Goal: Information Seeking & Learning: Understand process/instructions

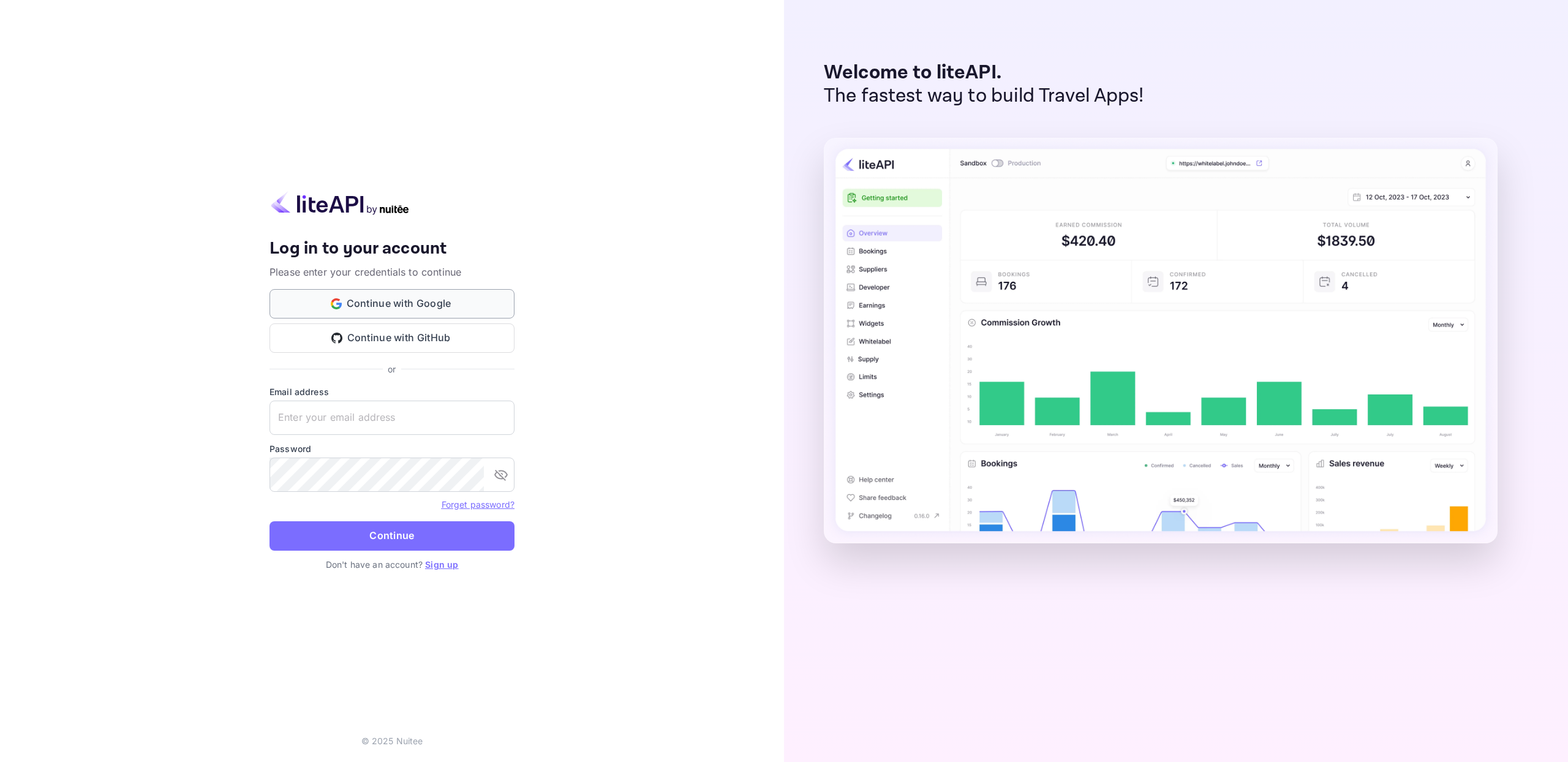
click at [458, 296] on button "Continue with Google" at bounding box center [392, 303] width 245 height 29
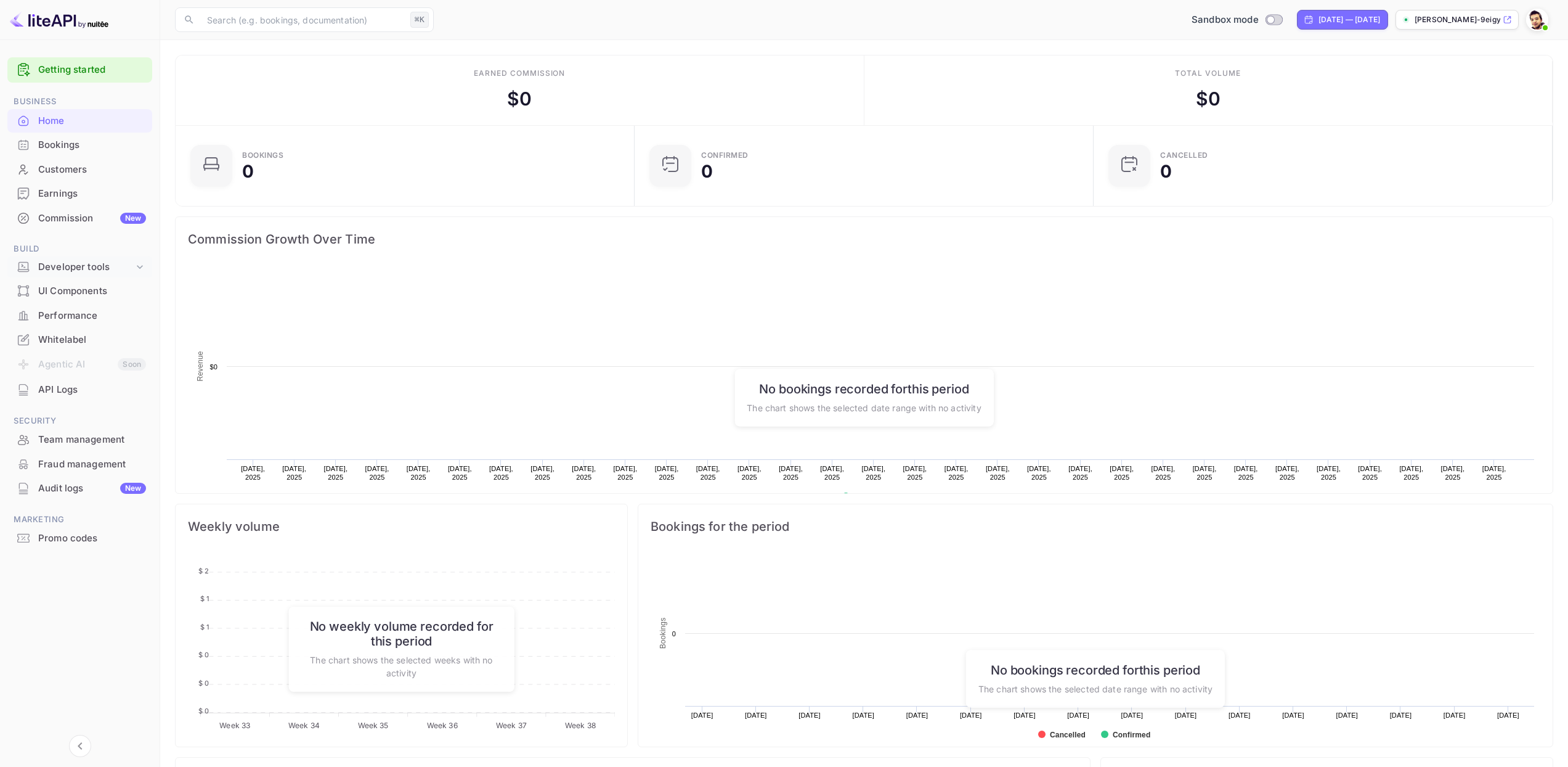
scroll to position [191, 443]
click at [69, 266] on div "Developer tools" at bounding box center [86, 267] width 95 height 14
click at [74, 286] on p "API docs and SDKs" at bounding box center [83, 287] width 80 height 13
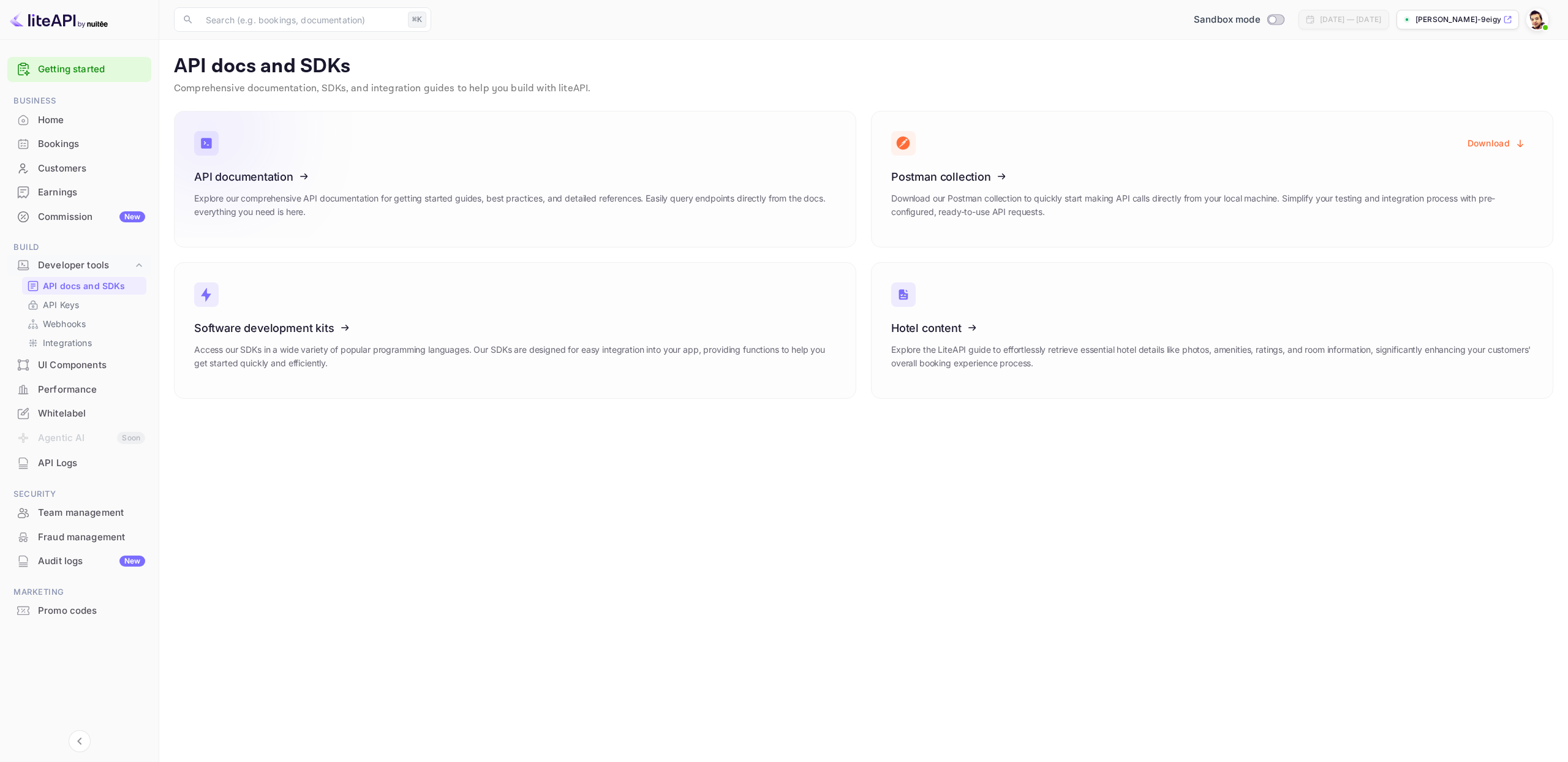
click at [265, 175] on icon at bounding box center [269, 175] width 190 height 126
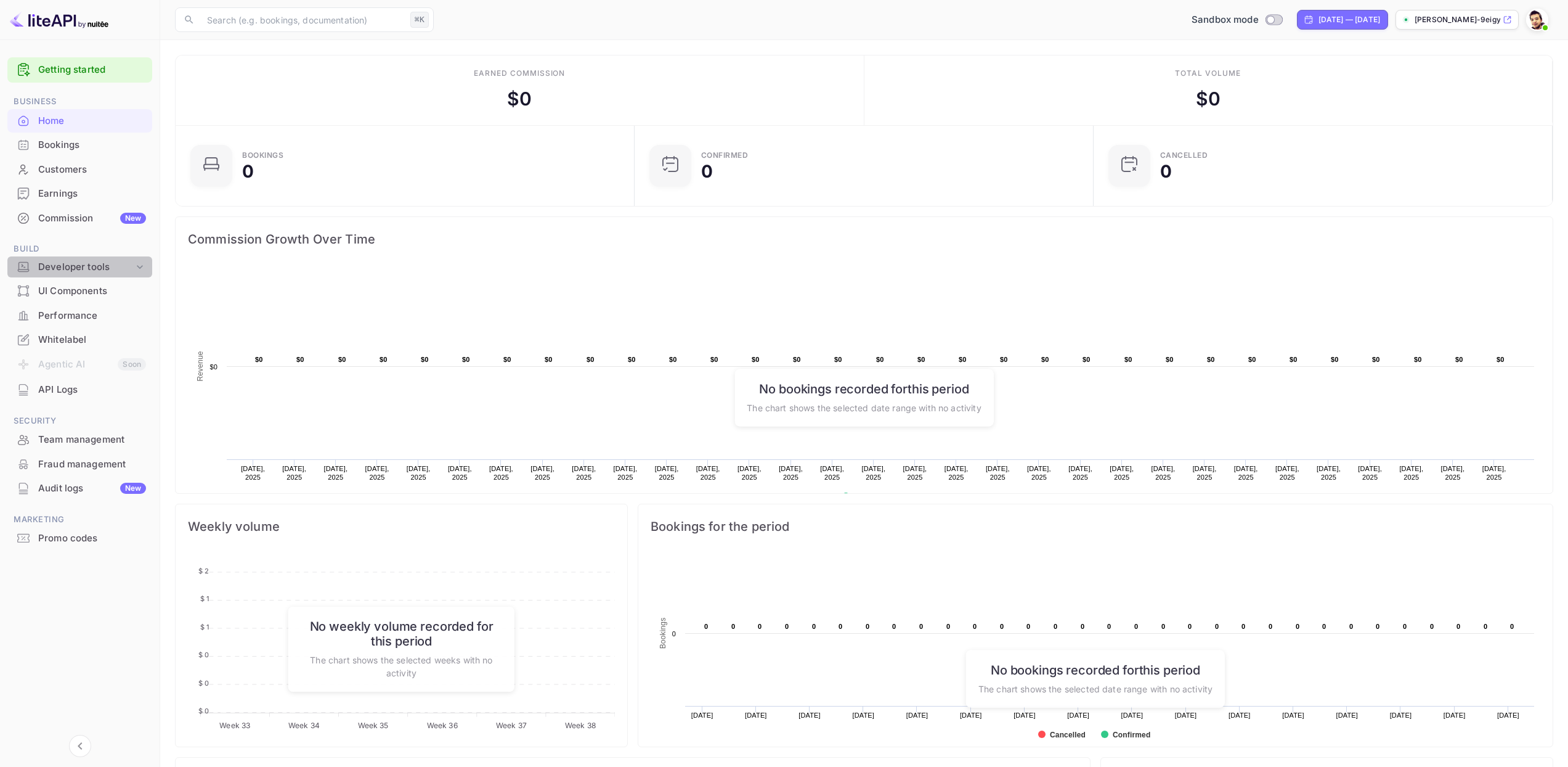
click at [94, 267] on div "Developer tools" at bounding box center [86, 267] width 95 height 14
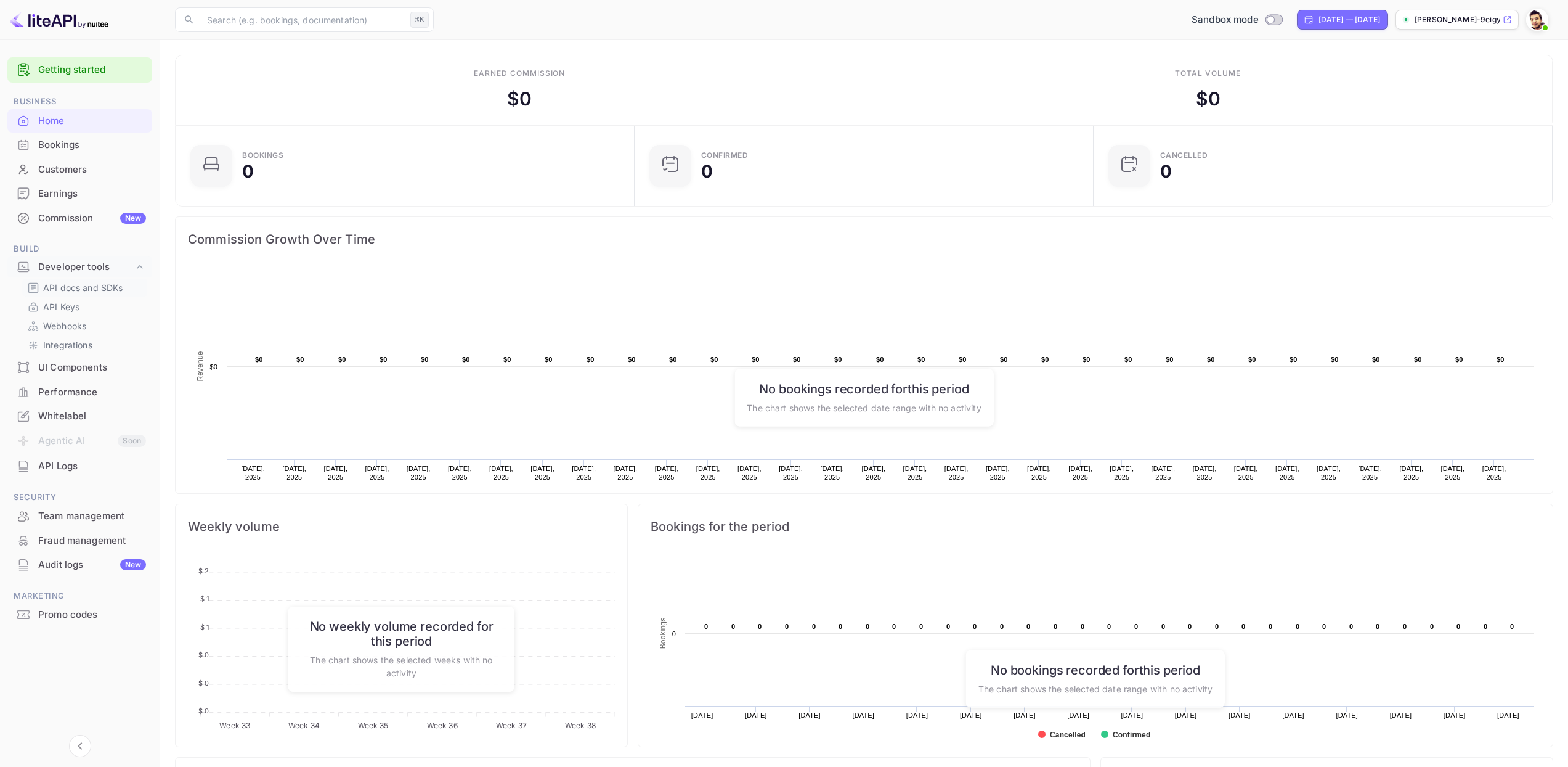
click at [76, 288] on p "API docs and SDKs" at bounding box center [83, 287] width 80 height 13
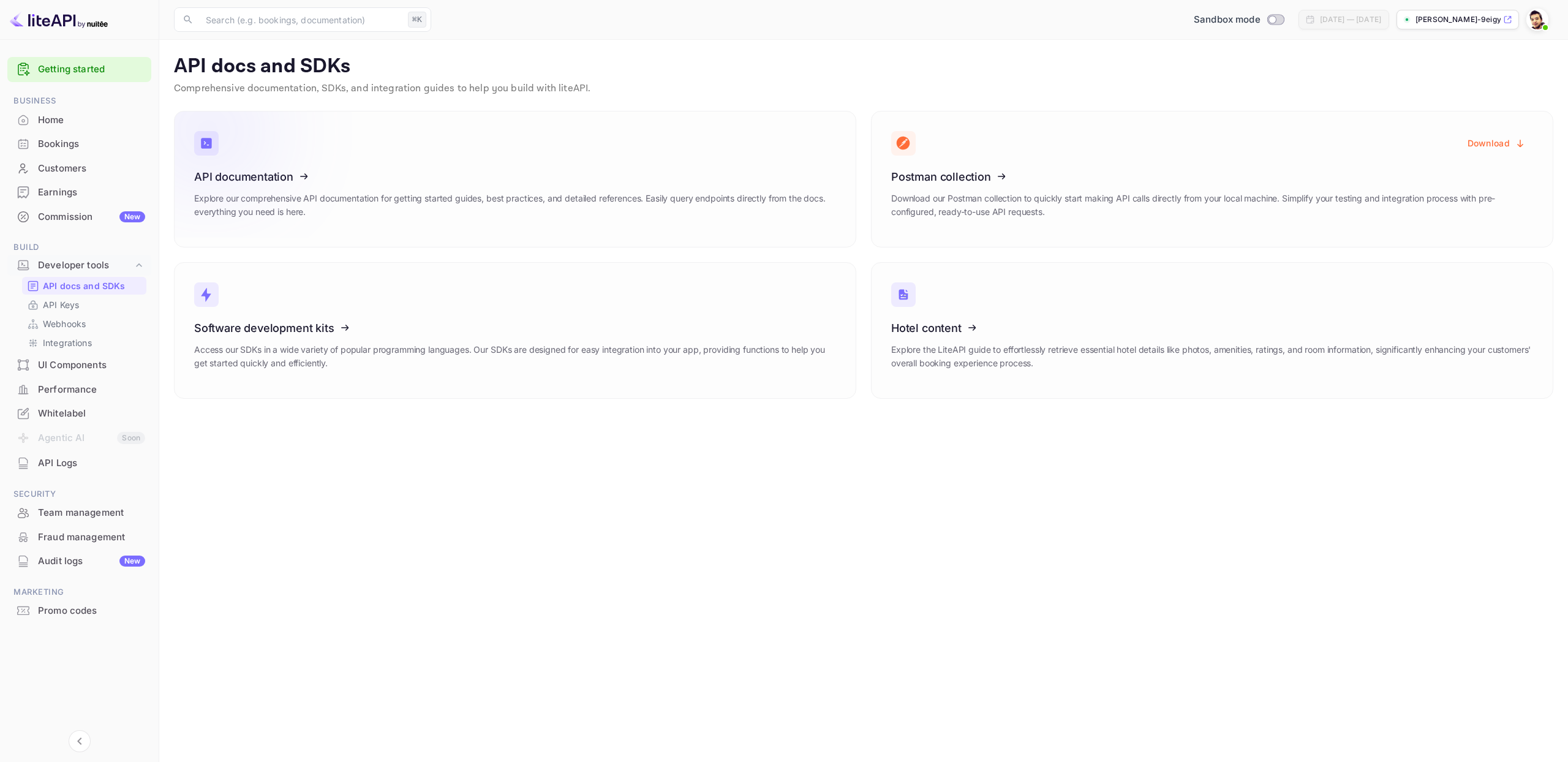
click at [245, 177] on icon at bounding box center [269, 175] width 190 height 126
click at [369, 323] on h3 "Software development kits" at bounding box center [515, 327] width 642 height 13
click at [954, 317] on icon at bounding box center [966, 325] width 190 height 126
click at [73, 301] on p "API Keys" at bounding box center [61, 304] width 36 height 13
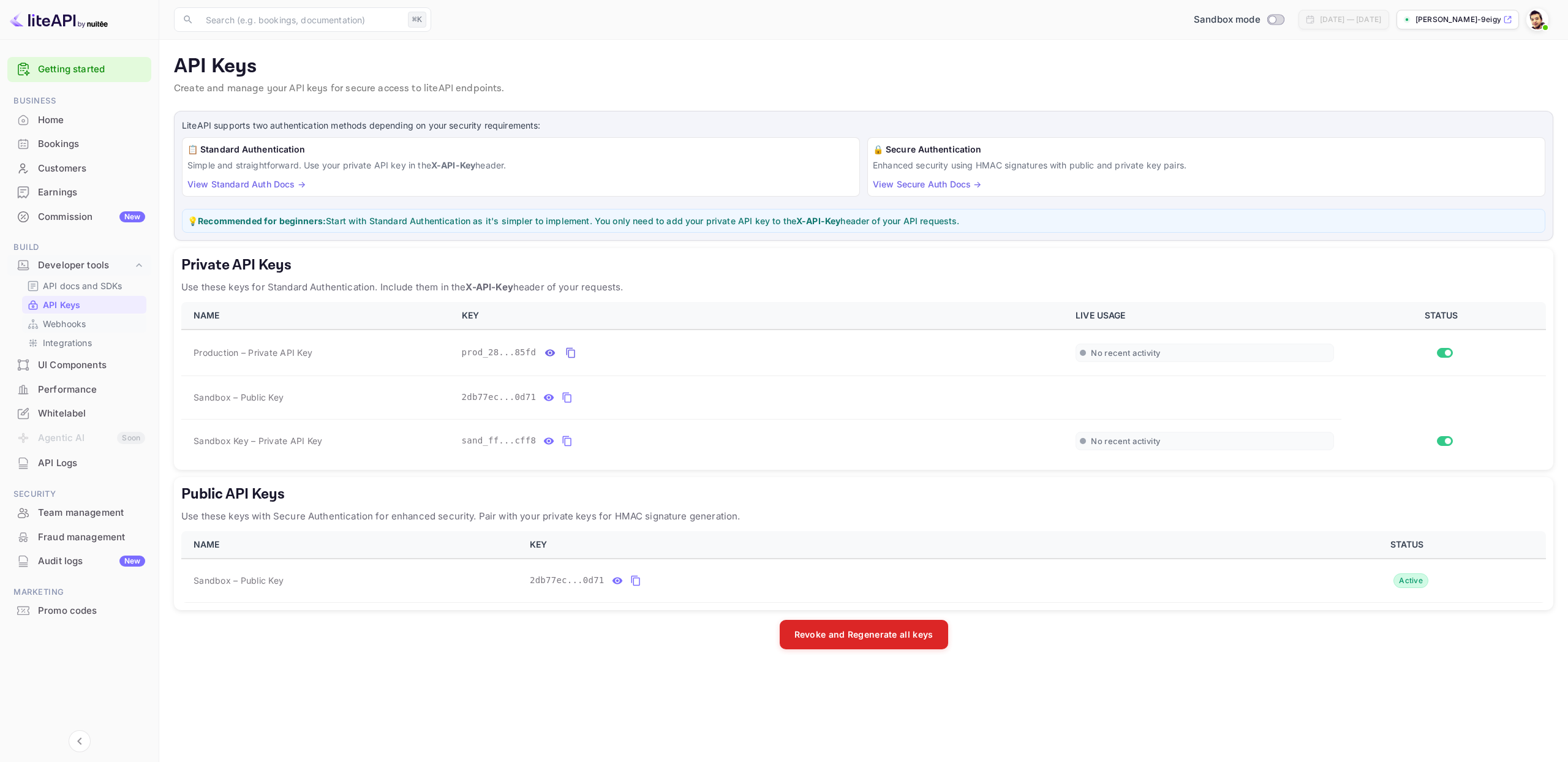
click at [71, 318] on p "Webhooks" at bounding box center [64, 324] width 43 height 13
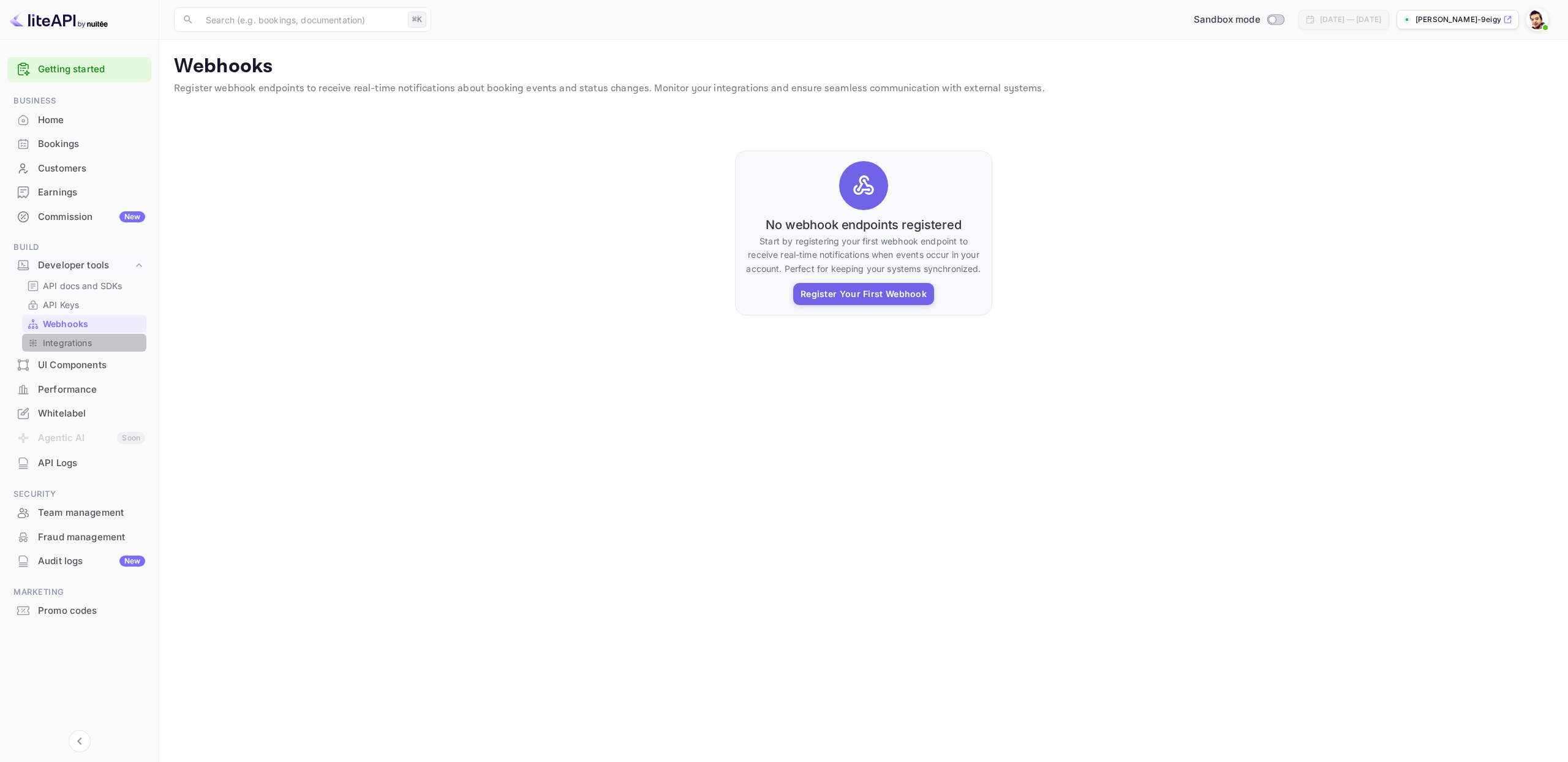
click at [68, 340] on p "Integrations" at bounding box center [67, 342] width 49 height 13
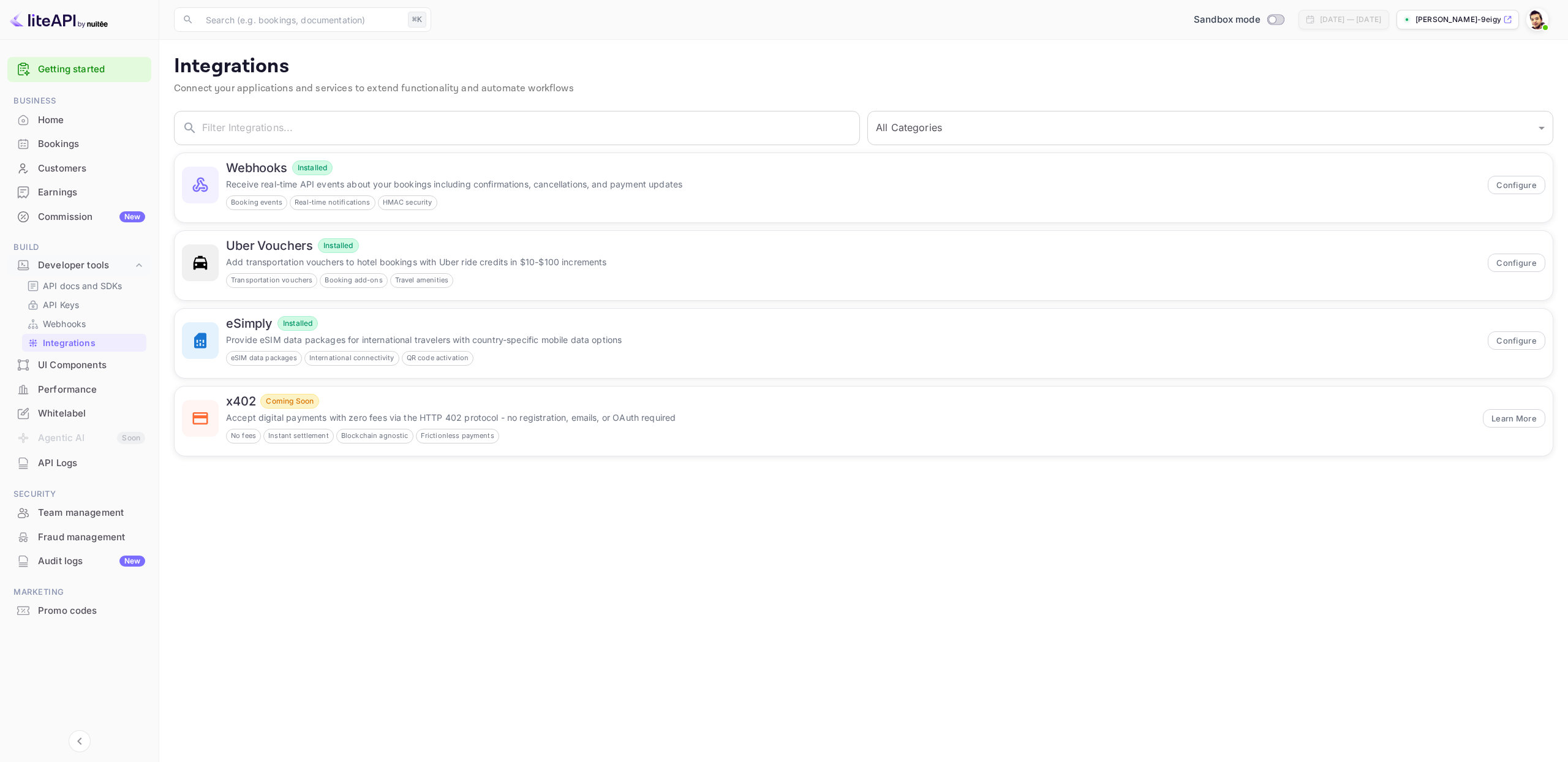
click at [61, 518] on div "Team management" at bounding box center [92, 513] width 107 height 14
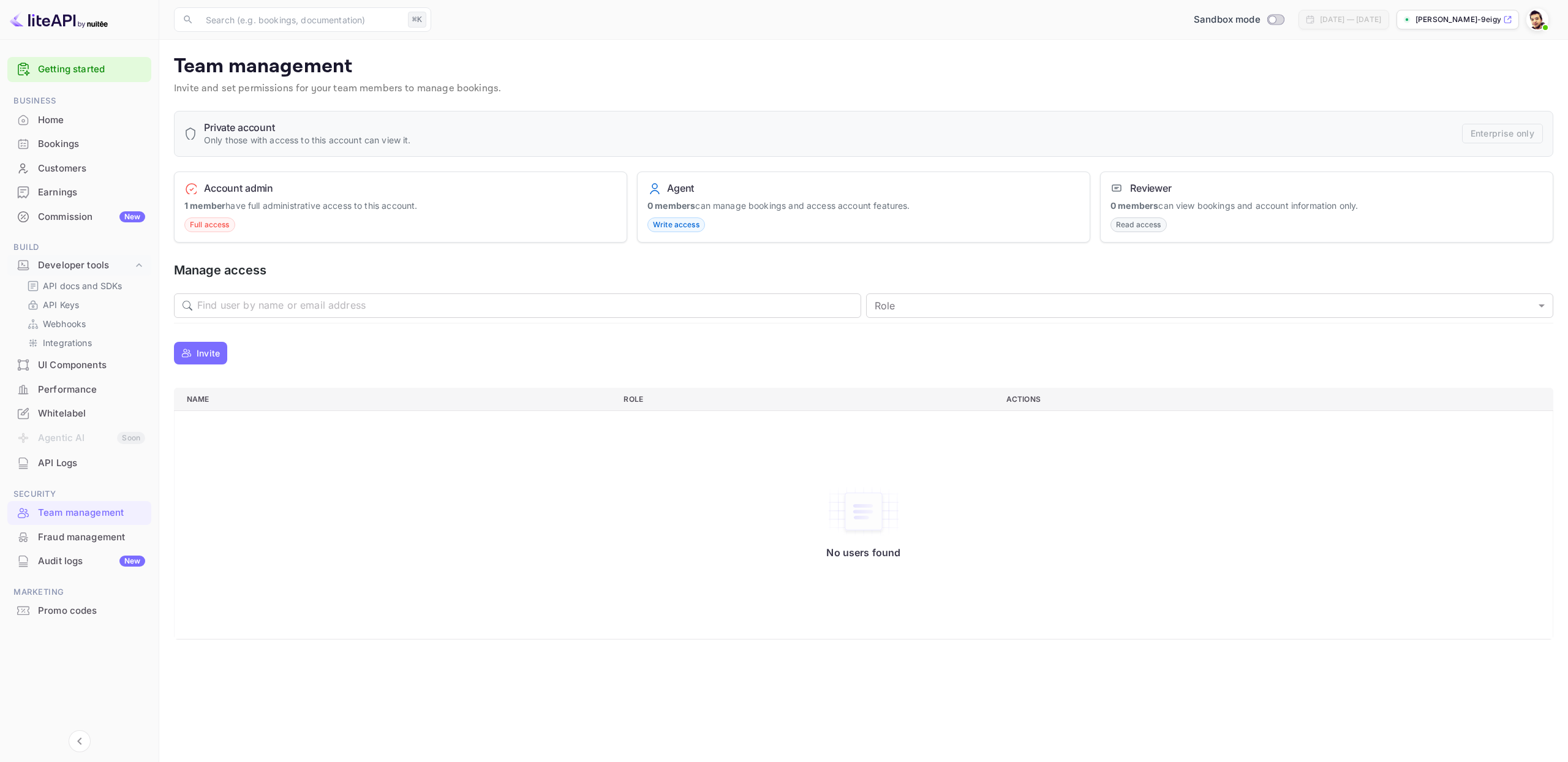
click at [64, 138] on div "Bookings" at bounding box center [92, 144] width 107 height 14
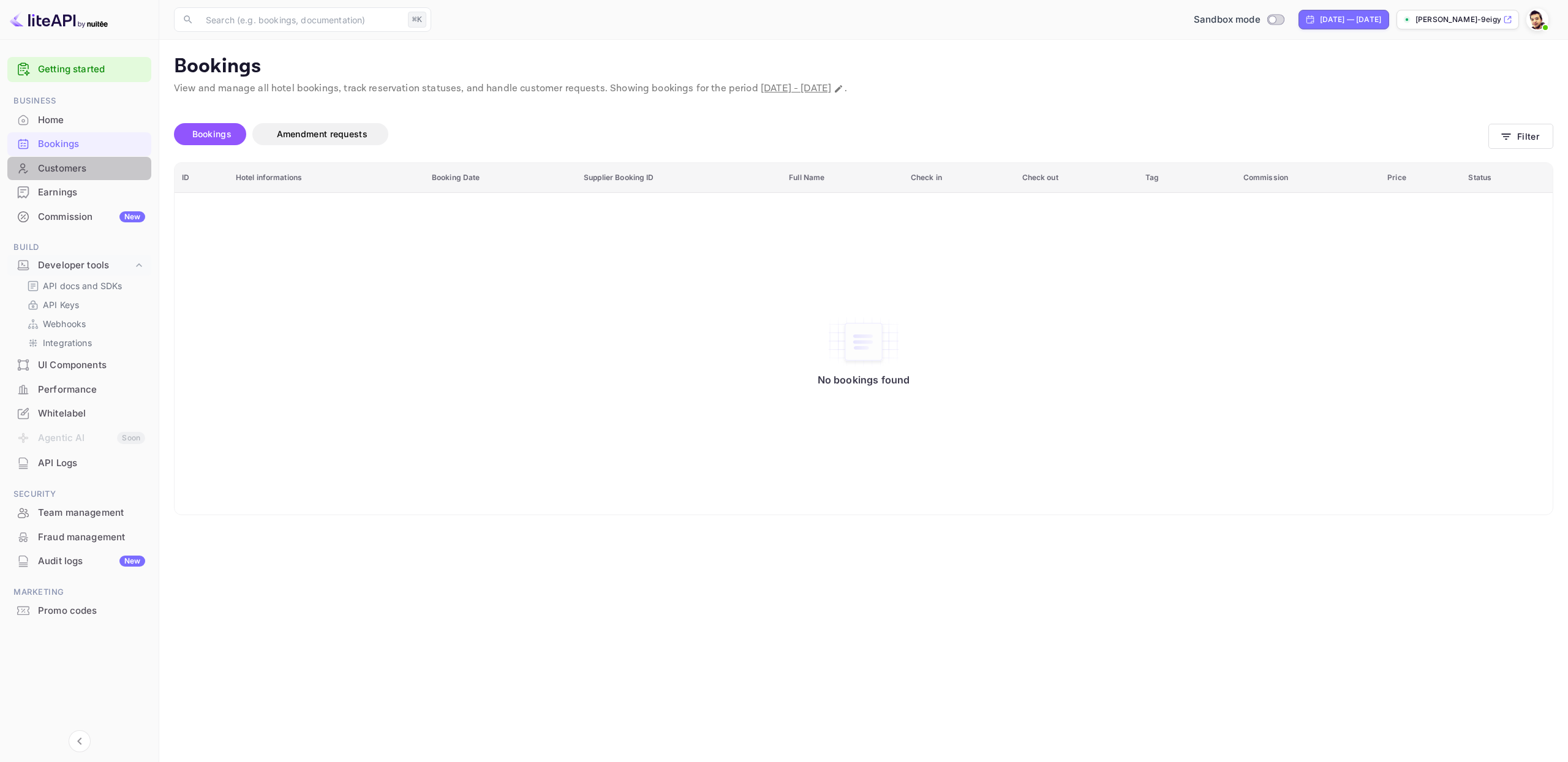
click at [53, 170] on div "Customers" at bounding box center [92, 168] width 107 height 14
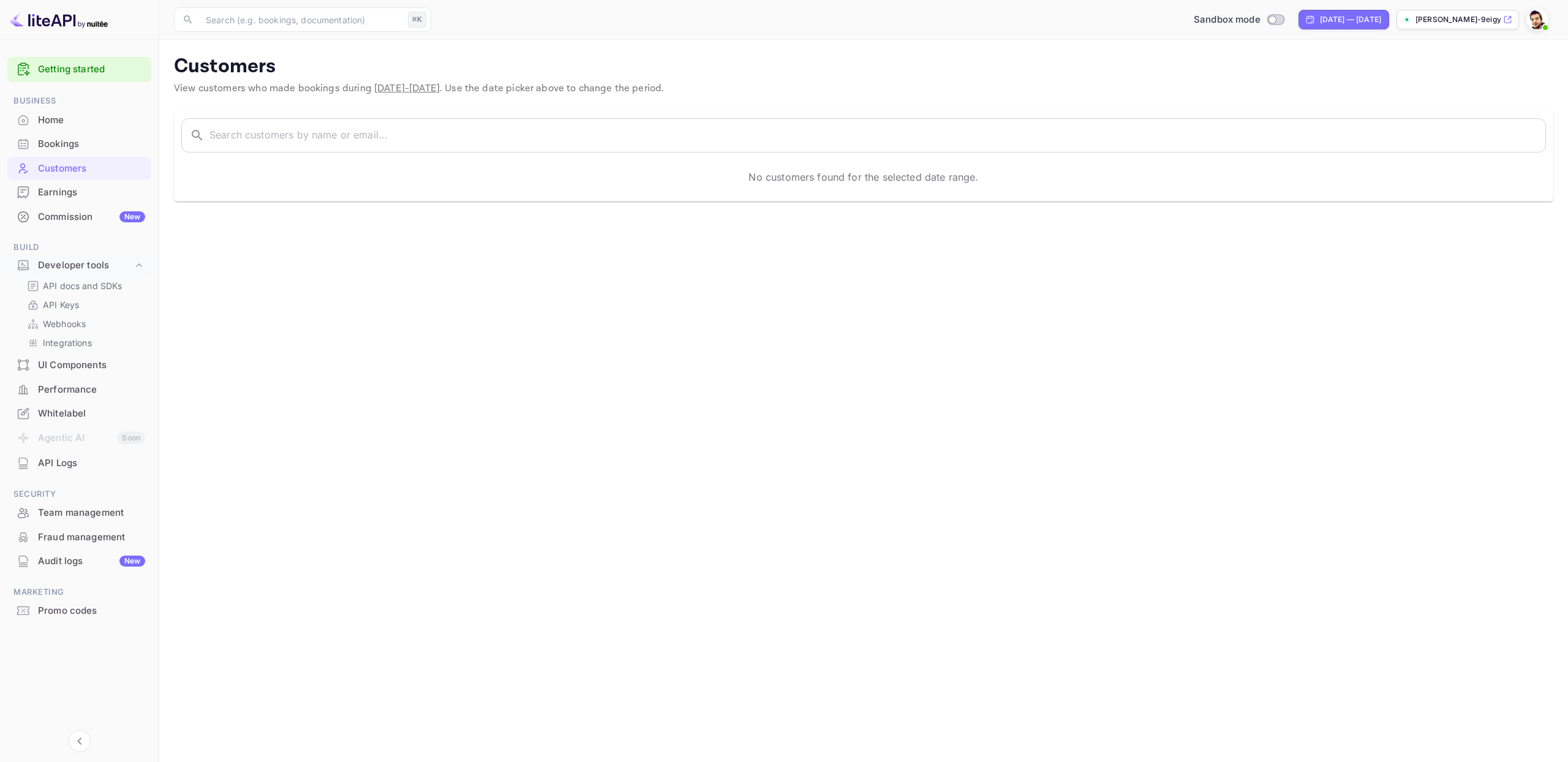
click at [52, 135] on div "Bookings" at bounding box center [78, 144] width 144 height 24
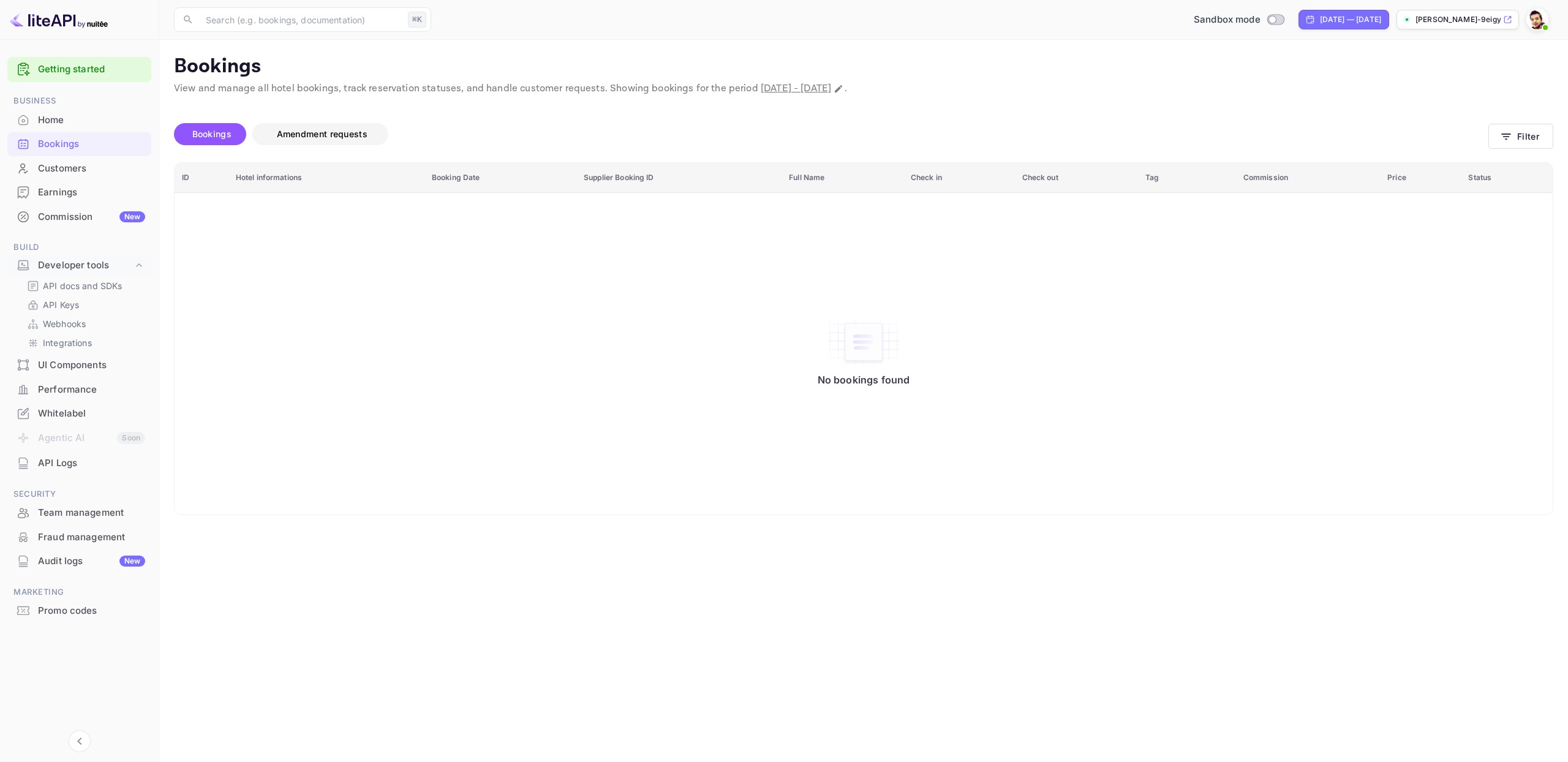
click at [311, 126] on span "Amendment requests" at bounding box center [322, 133] width 115 height 15
click at [189, 134] on span "Bookings" at bounding box center [212, 133] width 51 height 15
click at [64, 286] on p "API docs and SDKs" at bounding box center [82, 286] width 80 height 13
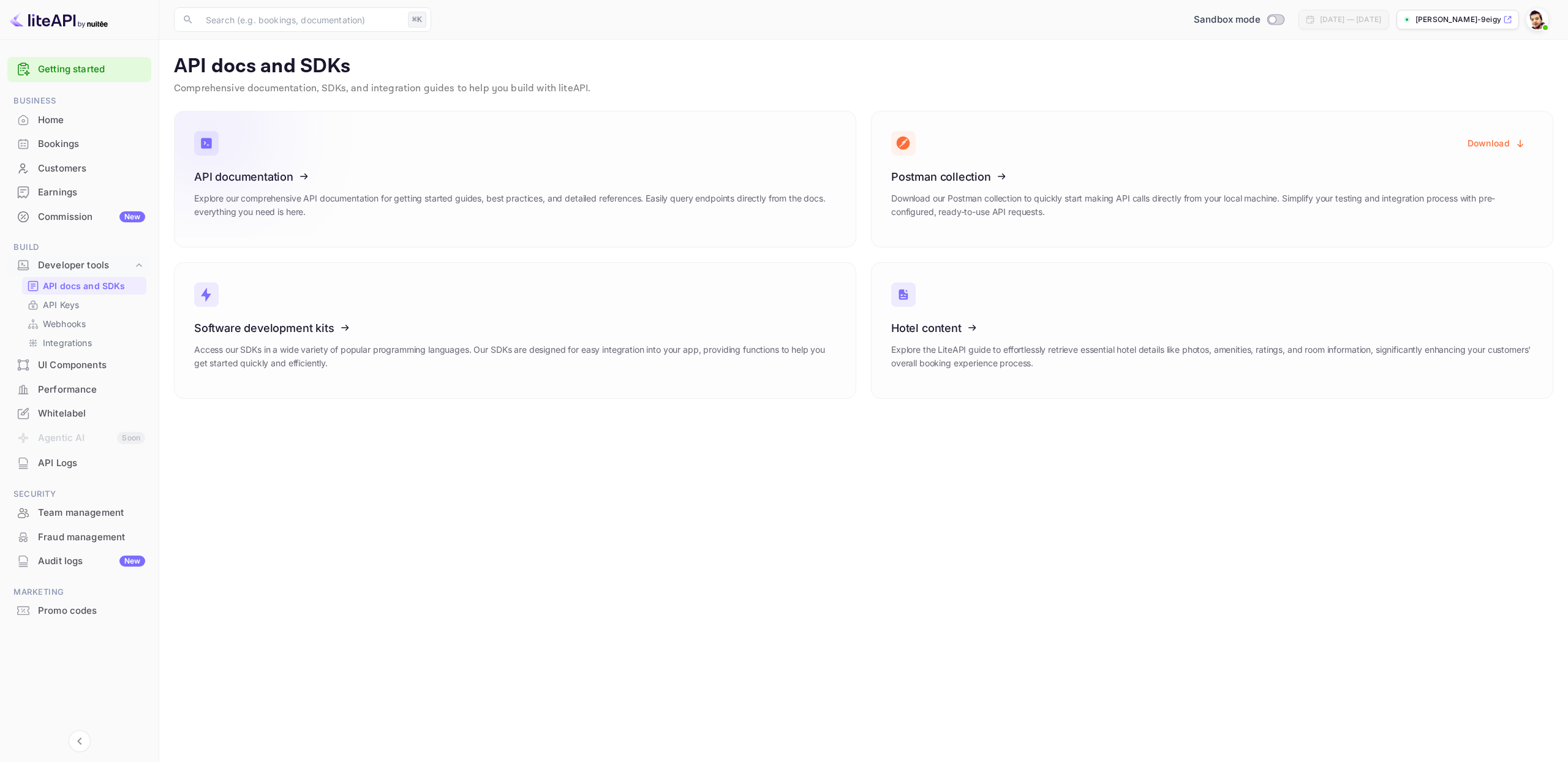
click at [258, 178] on icon at bounding box center [269, 175] width 190 height 126
click at [116, 307] on link "API Keys" at bounding box center [85, 304] width 115 height 13
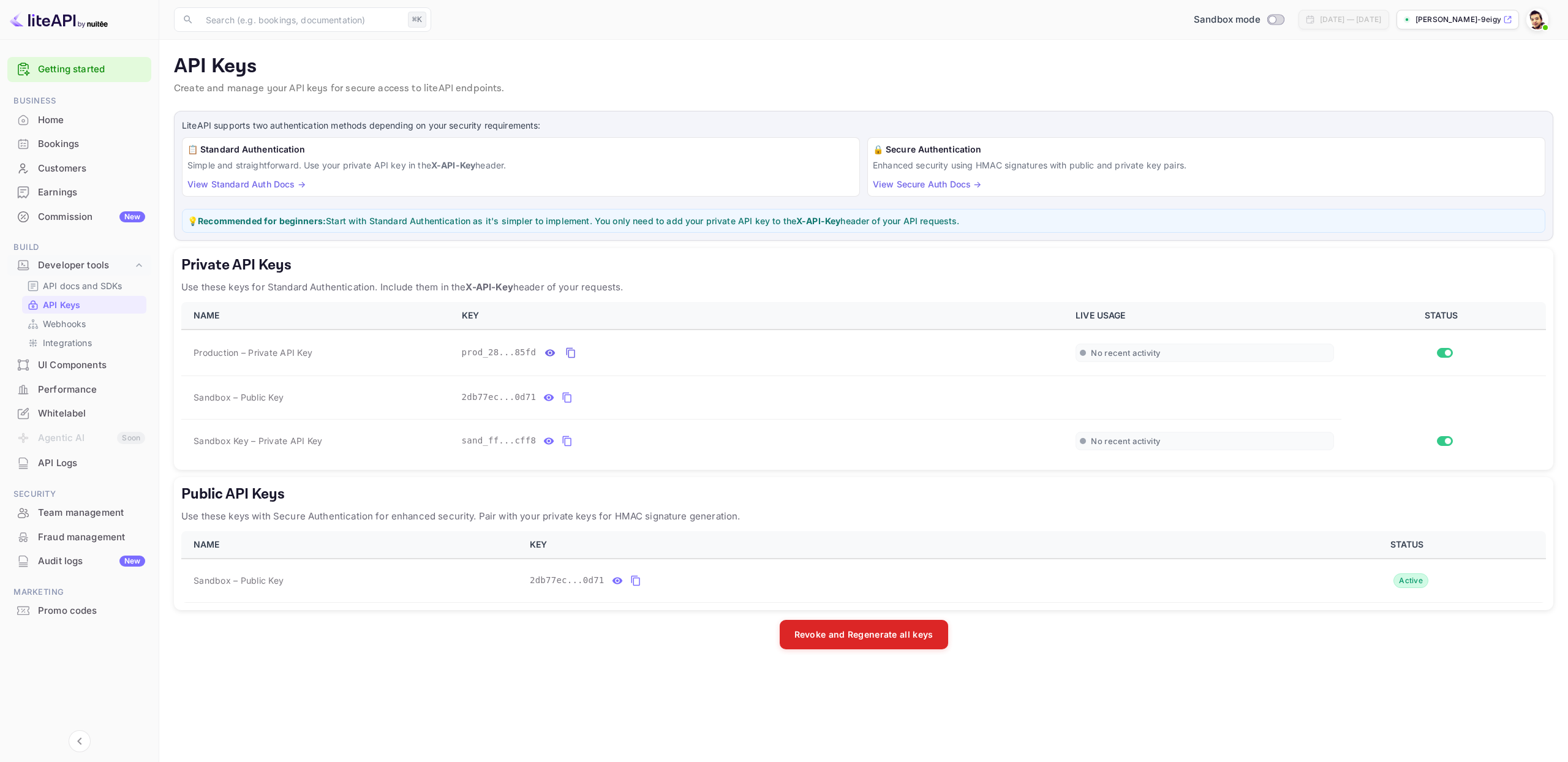
click at [251, 283] on p "Use these keys for Standard Authentication. Include them in the X-API-Key heade…" at bounding box center [864, 287] width 1365 height 15
click at [567, 442] on icon "private api keys table" at bounding box center [567, 441] width 11 height 15
